Goal: Information Seeking & Learning: Learn about a topic

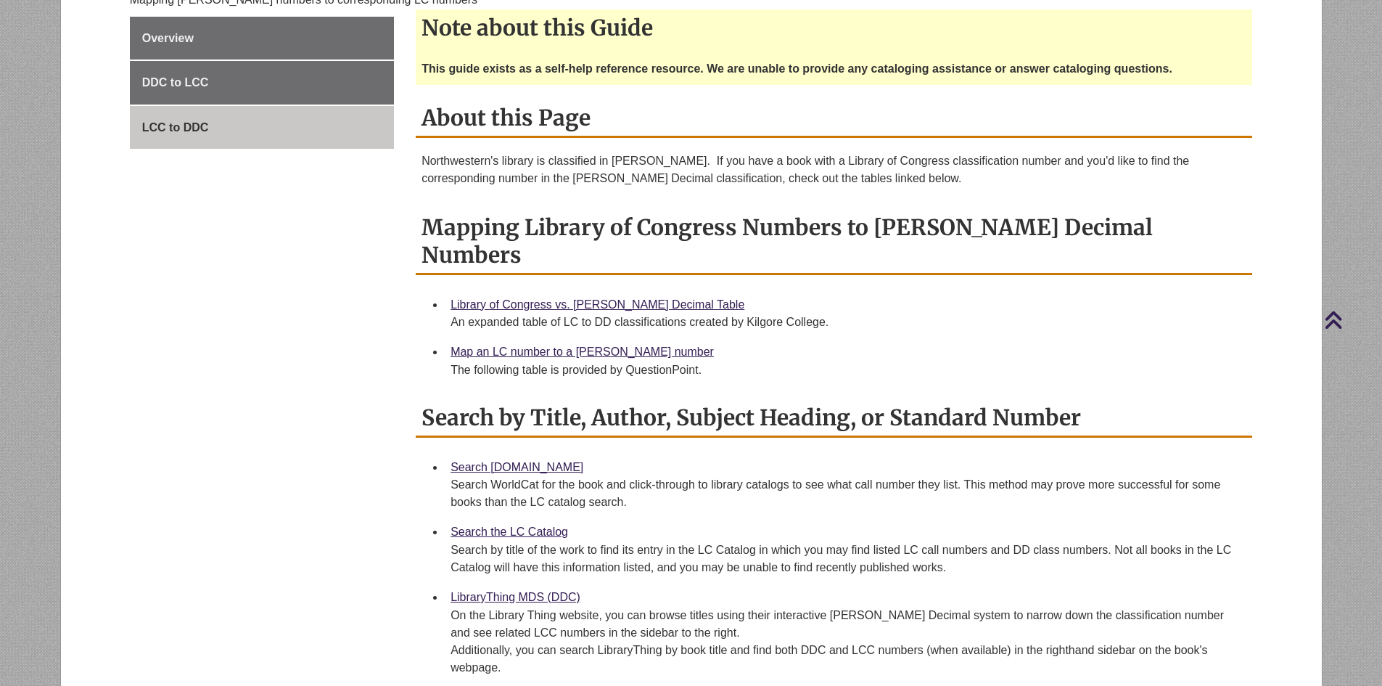
scroll to position [178, 0]
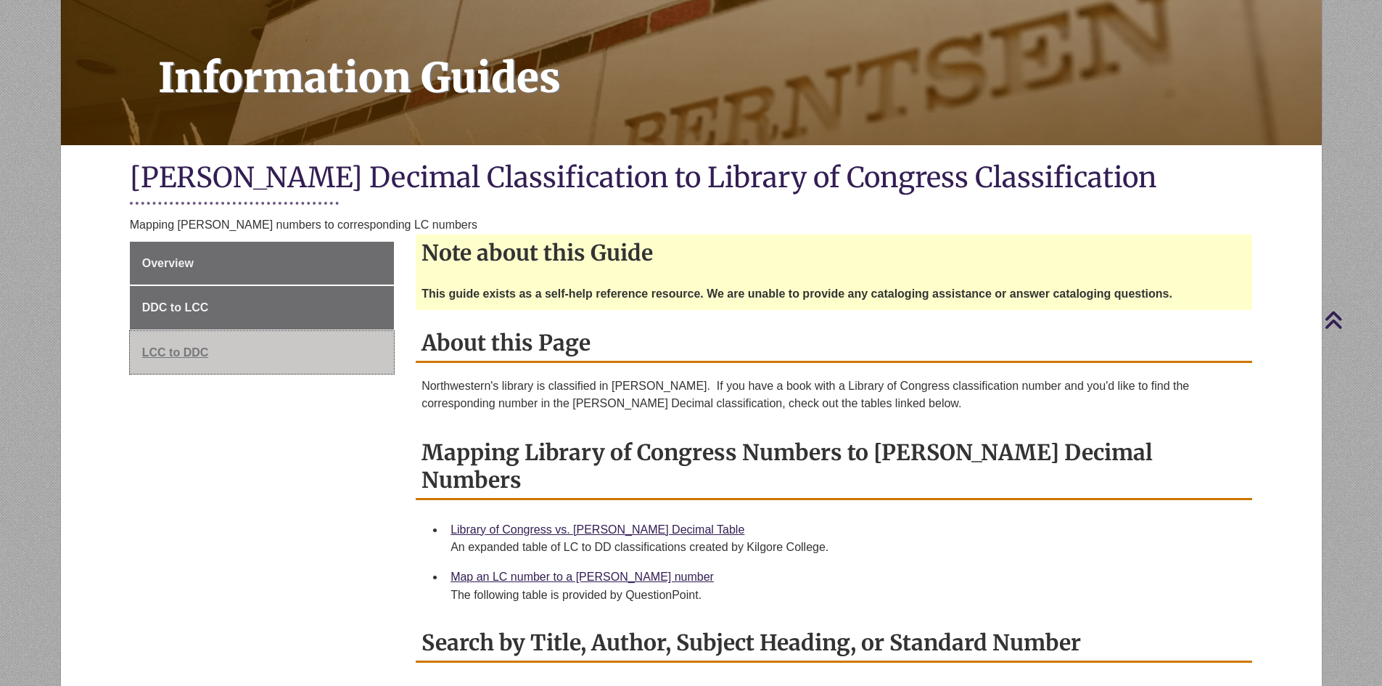
click at [189, 348] on span "LCC to DDC" at bounding box center [175, 352] width 67 height 12
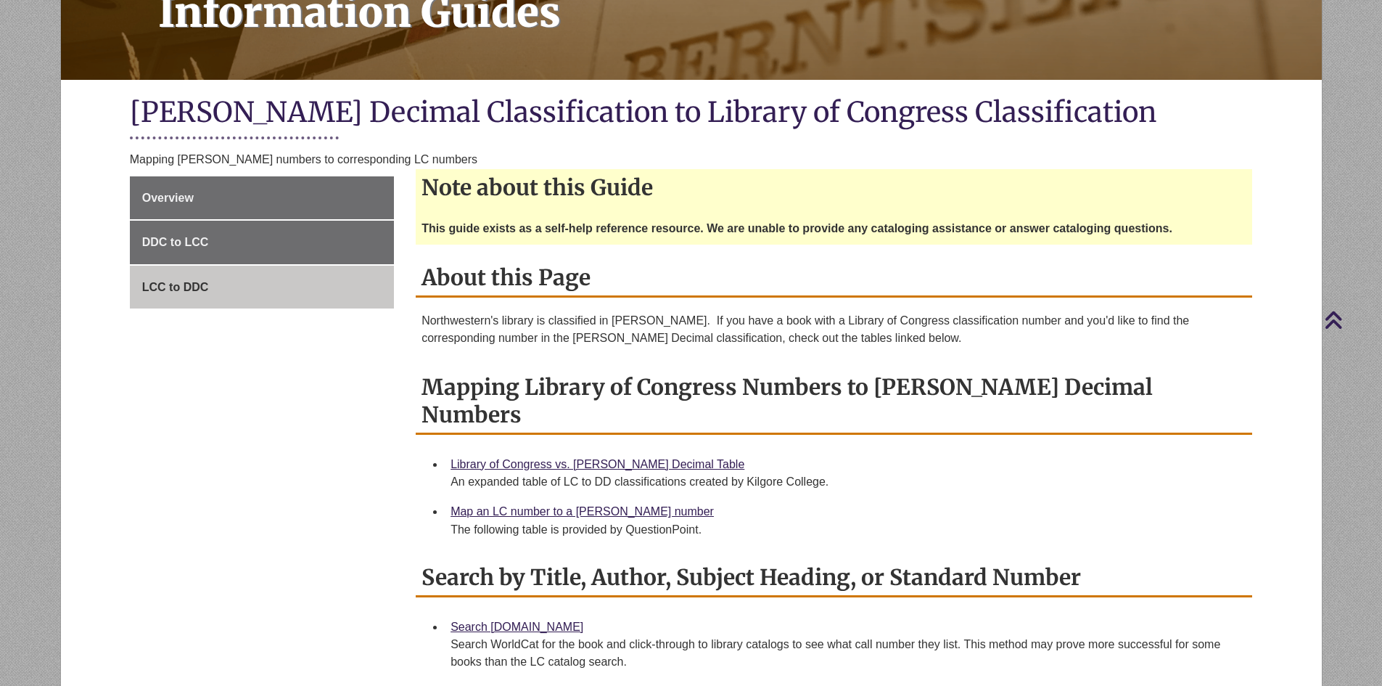
scroll to position [73, 0]
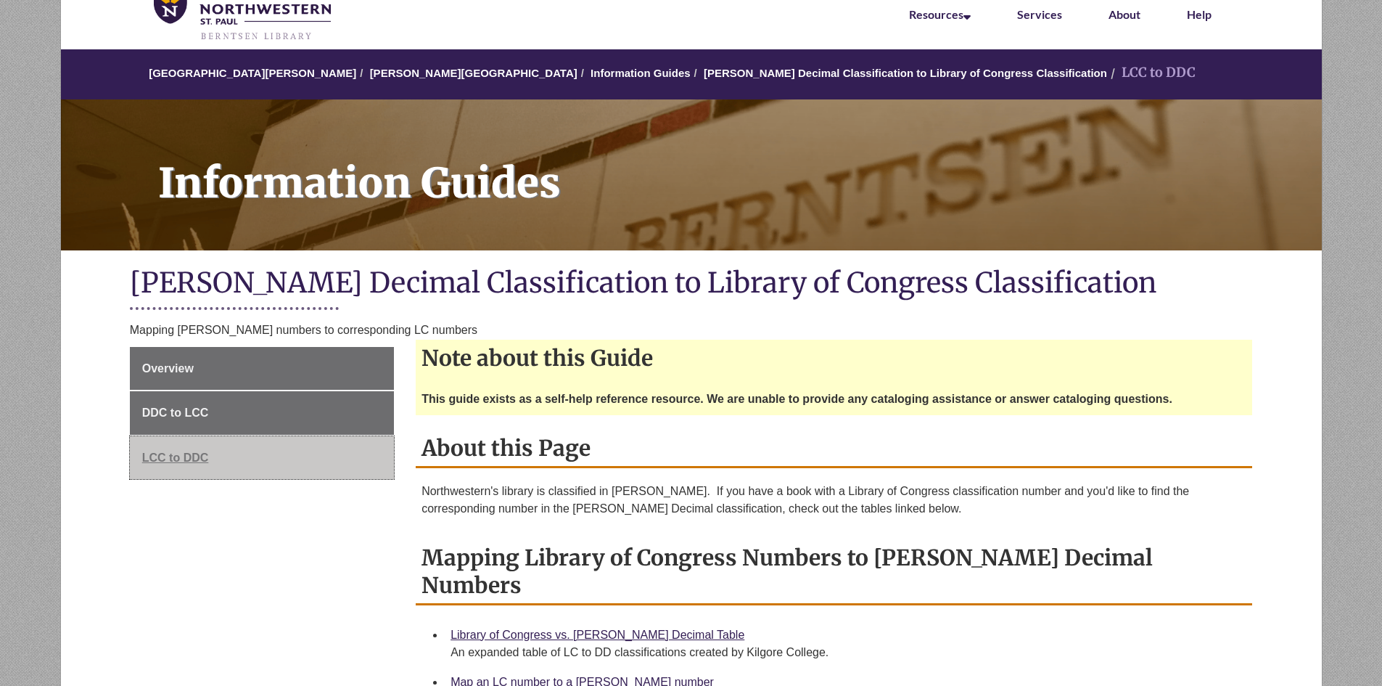
click at [183, 456] on span "LCC to DDC" at bounding box center [175, 457] width 67 height 12
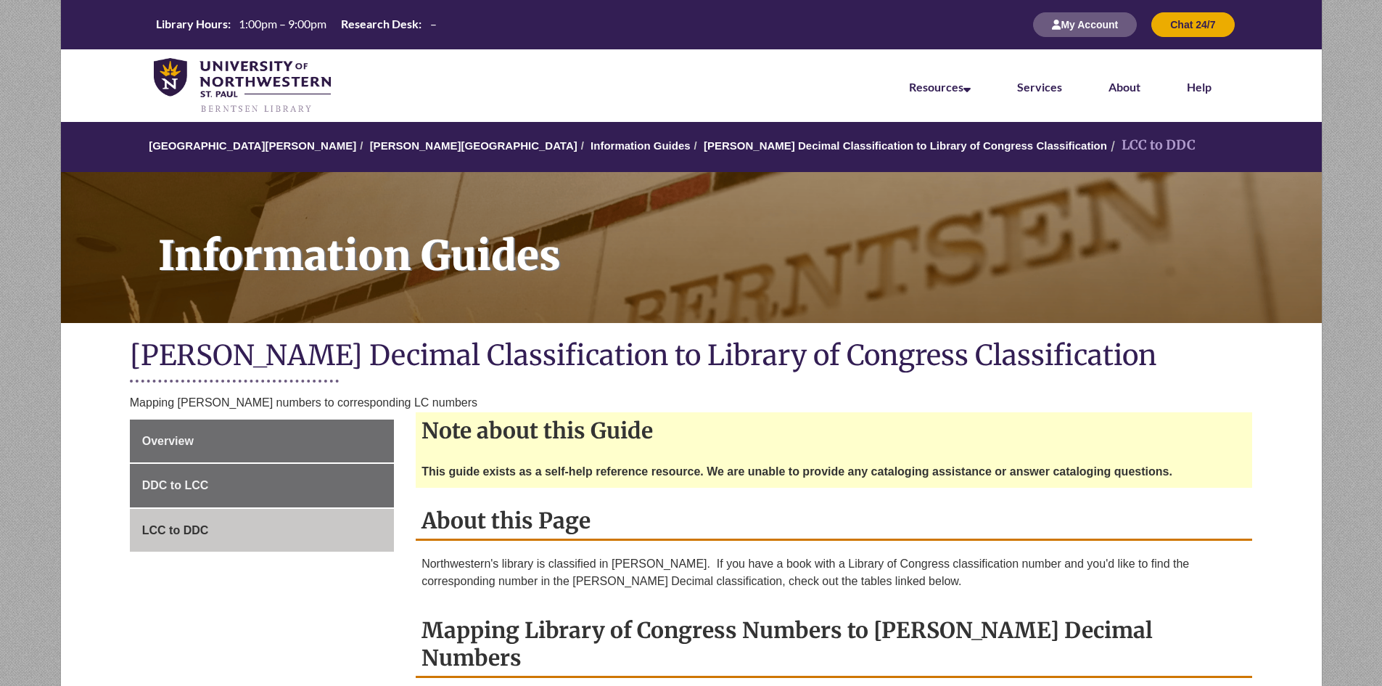
click at [1107, 146] on li "LCC to DDC" at bounding box center [1151, 145] width 89 height 21
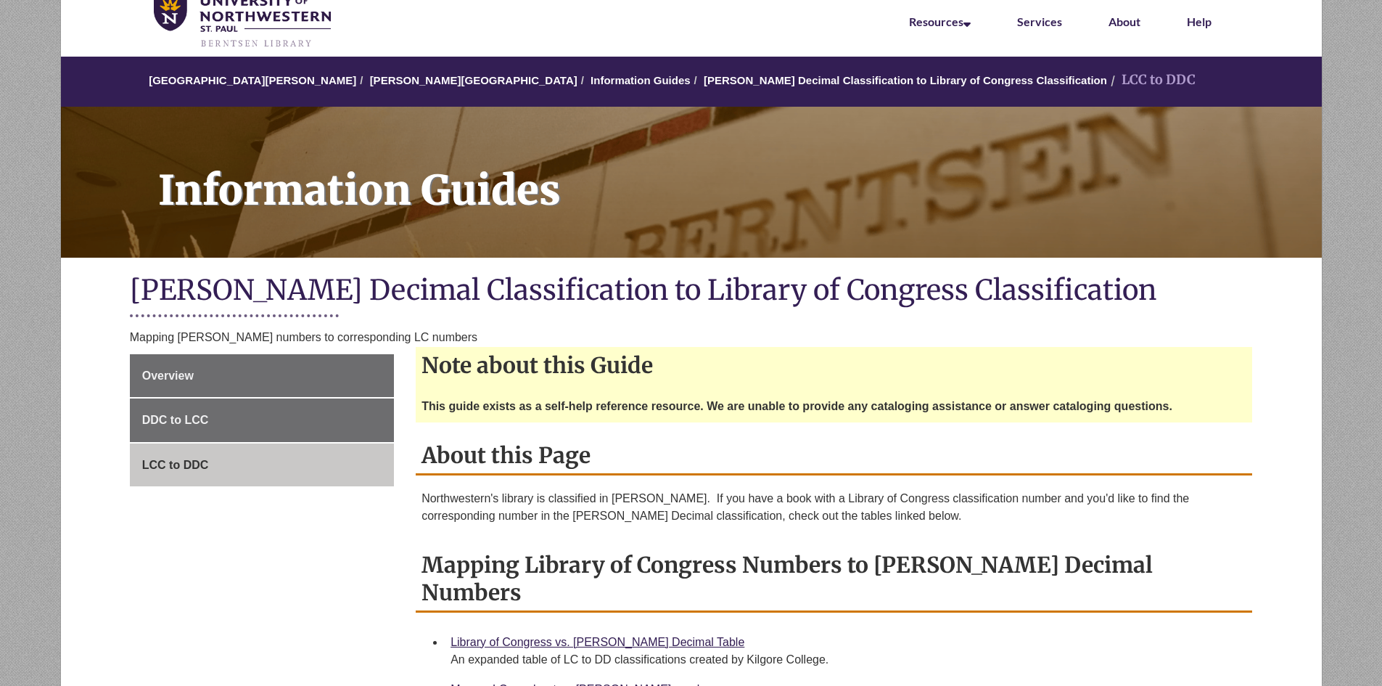
scroll to position [218, 0]
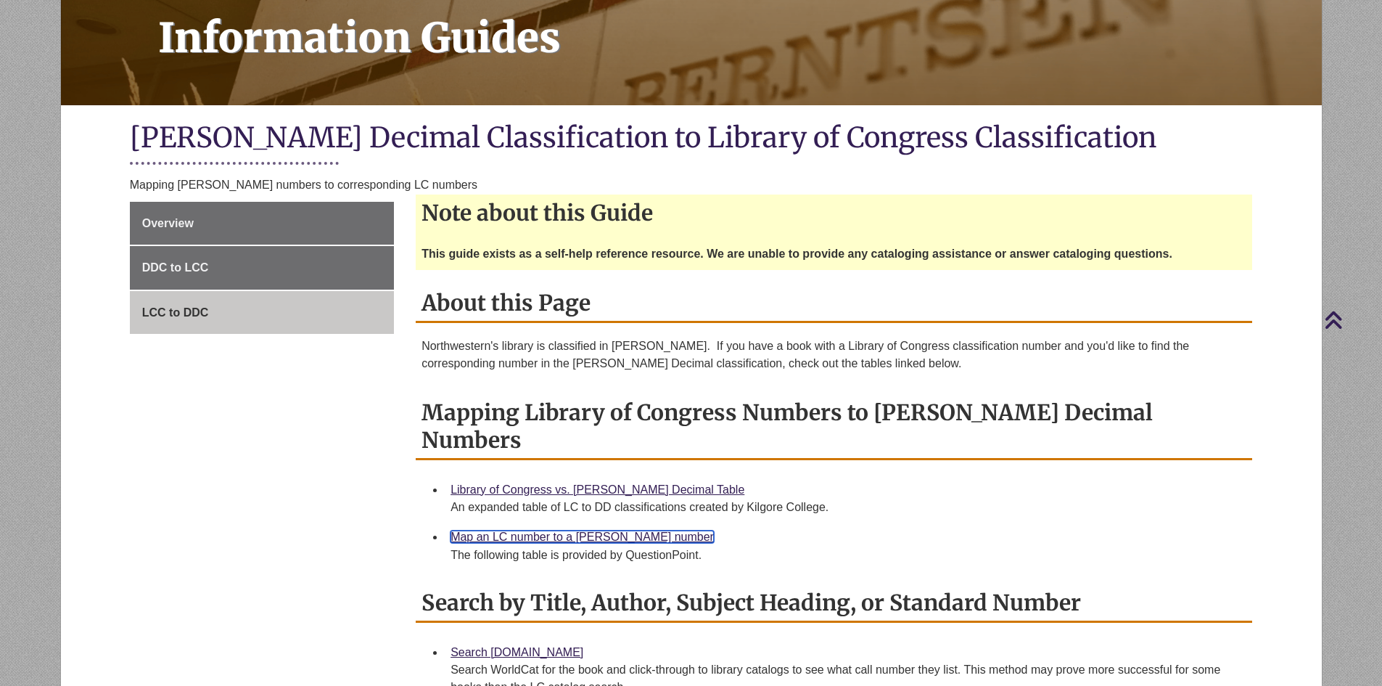
click at [545, 530] on link "Map an LC number to a [PERSON_NAME] number" at bounding box center [582, 536] width 263 height 12
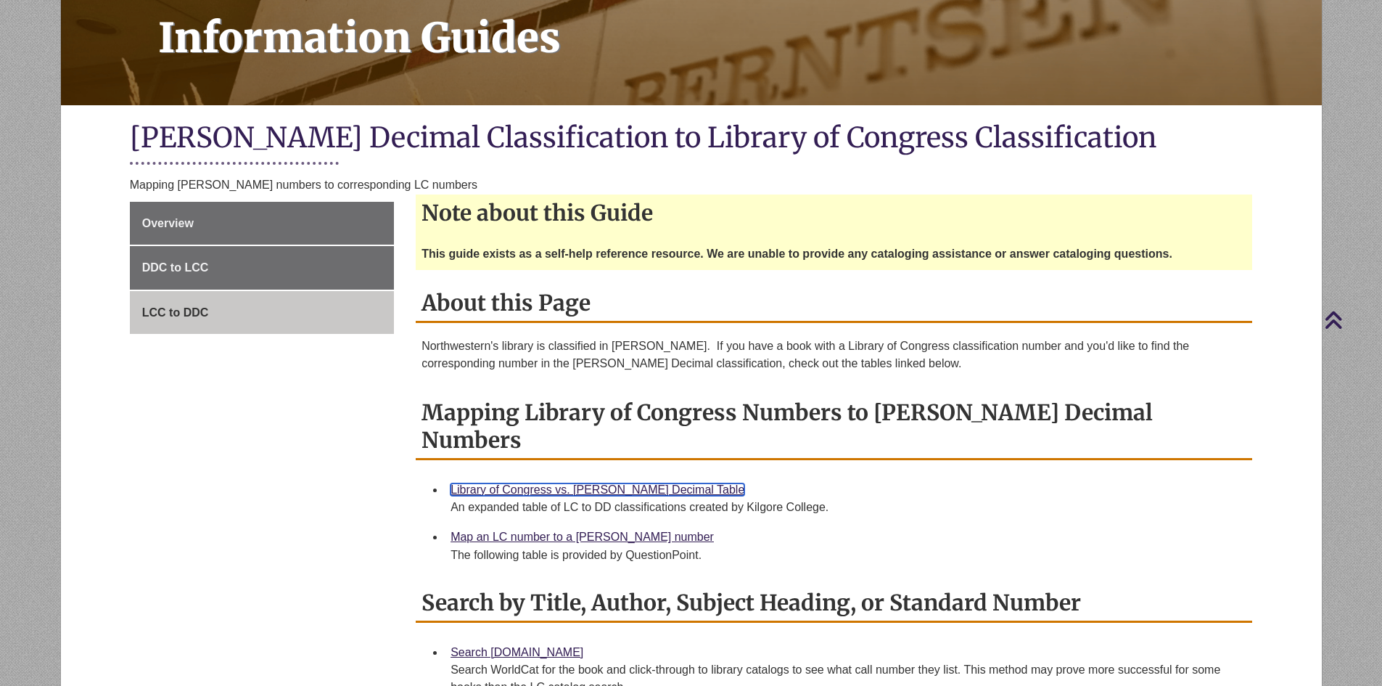
click at [539, 483] on link "Library of Congress vs. [PERSON_NAME] Decimal Table" at bounding box center [598, 489] width 294 height 12
